Goal: Find contact information: Find contact information

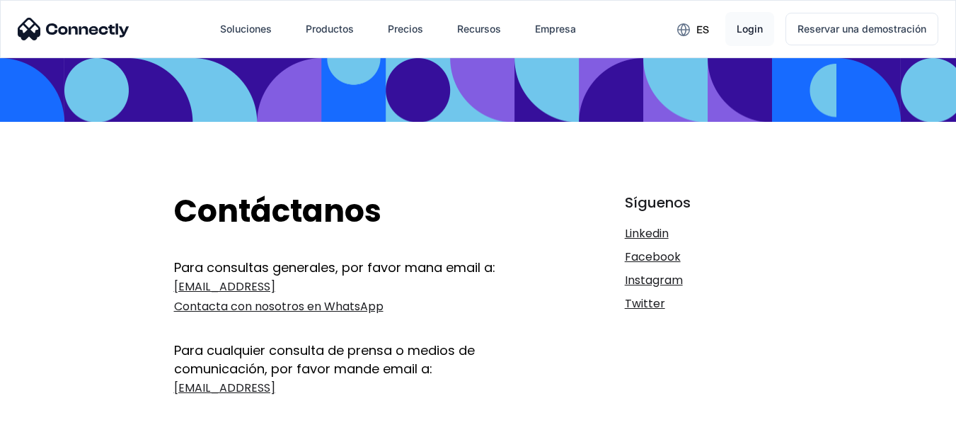
click at [742, 17] on link "Login" at bounding box center [749, 29] width 49 height 34
click at [258, 287] on link "[EMAIL_ADDRESS] Contacta con nosotros en WhatsApp" at bounding box center [353, 297] width 359 height 40
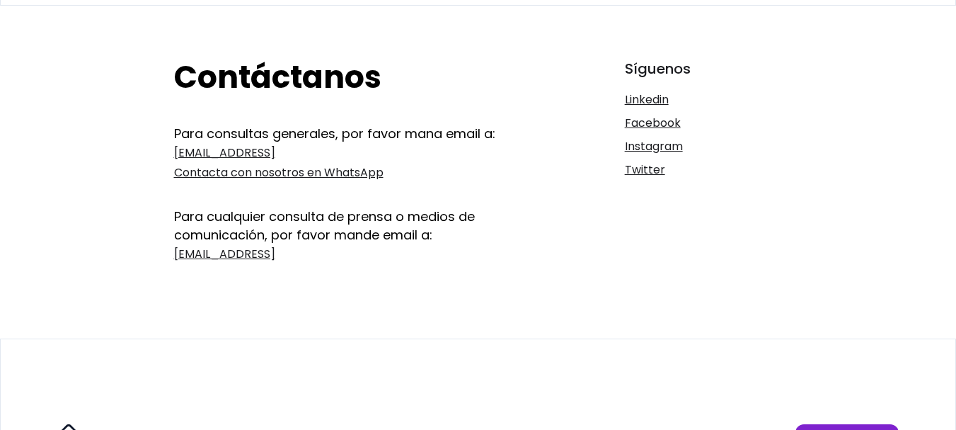
scroll to position [151, 0]
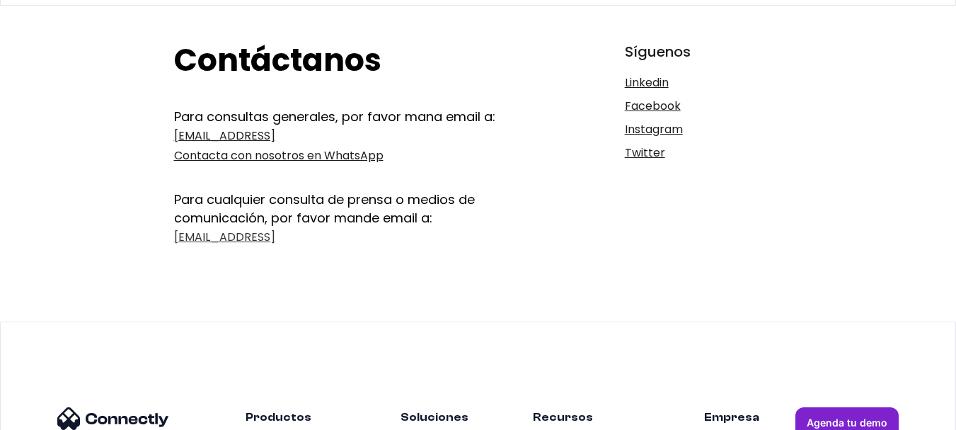
click at [219, 231] on link "[EMAIL_ADDRESS]" at bounding box center [353, 237] width 359 height 20
click at [243, 240] on link "[EMAIL_ADDRESS]" at bounding box center [353, 237] width 359 height 20
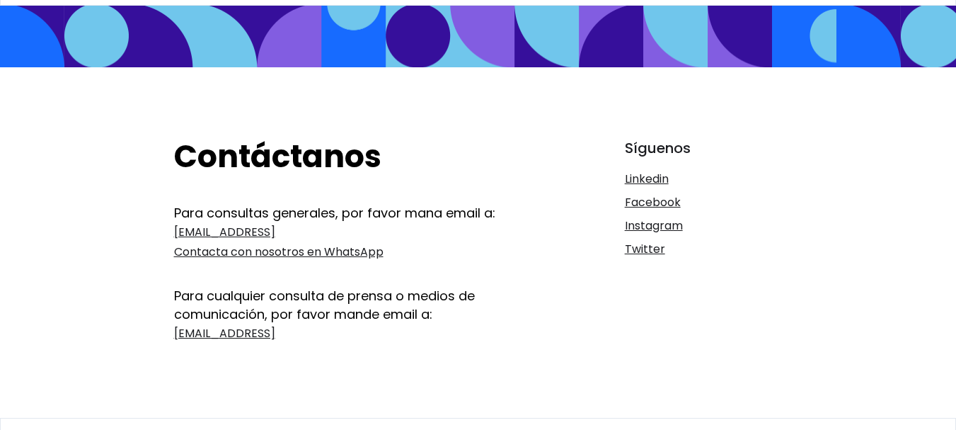
scroll to position [56, 0]
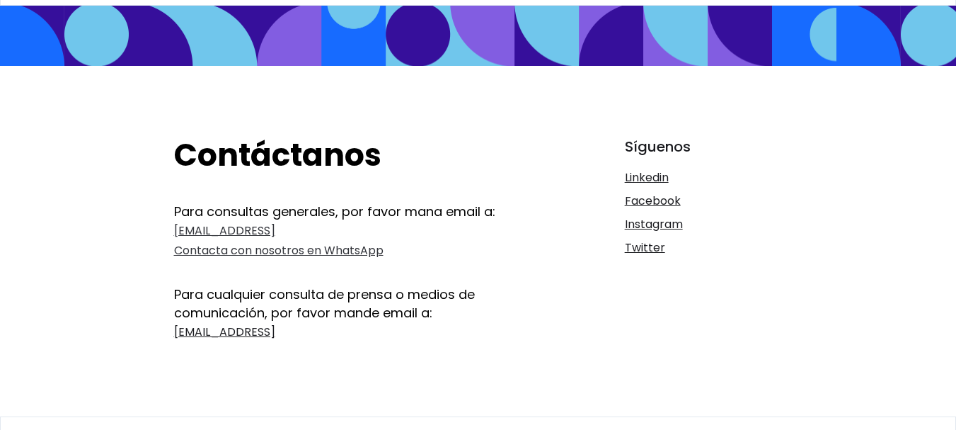
click at [276, 229] on link "contact@connectly.ai Contacta con nosotros en WhatsApp" at bounding box center [353, 241] width 359 height 40
click at [256, 231] on link "[EMAIL_ADDRESS] Contacta con nosotros en WhatsApp" at bounding box center [353, 241] width 359 height 40
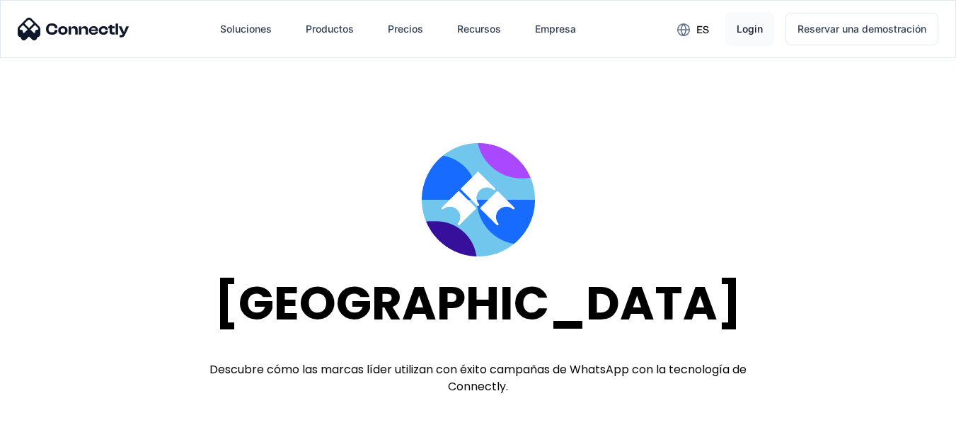
click at [745, 34] on div "Login" at bounding box center [750, 29] width 26 height 20
